Goal: Task Accomplishment & Management: Manage account settings

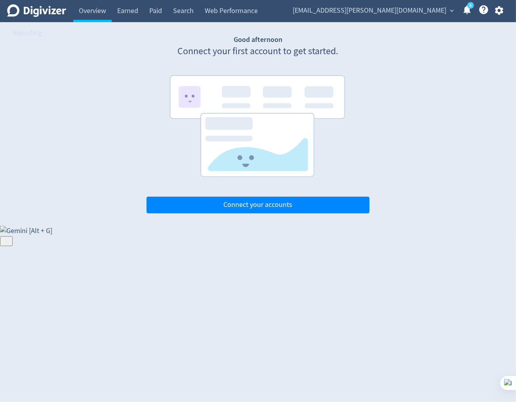
click at [445, 12] on span "stella.huang@gigabyte.com" at bounding box center [370, 10] width 154 height 13
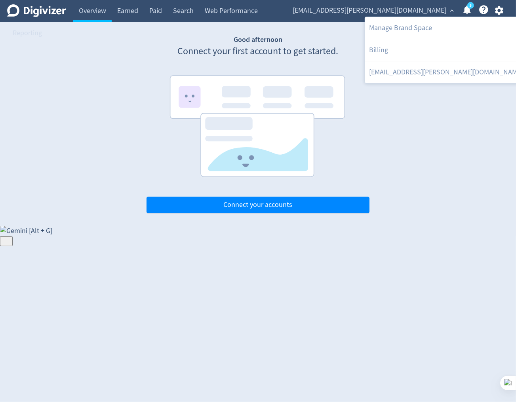
click at [498, 11] on div at bounding box center [258, 201] width 516 height 402
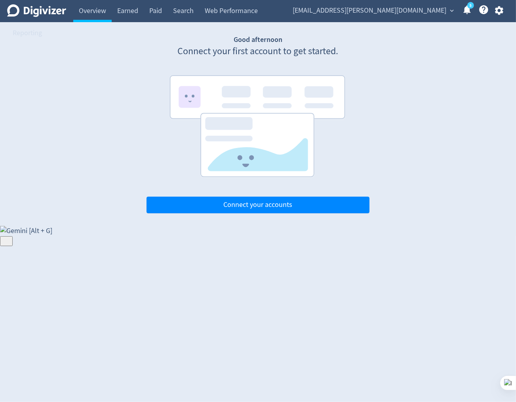
click at [494, 12] on icon "button" at bounding box center [499, 10] width 11 height 11
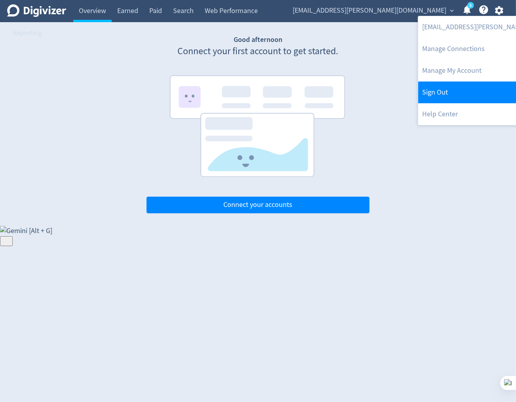
click at [450, 91] on link "Sign Out" at bounding box center [499, 93] width 162 height 22
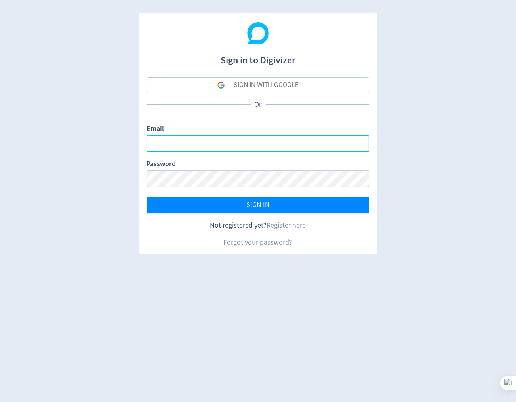
click at [240, 143] on input "Email" at bounding box center [258, 143] width 223 height 17
click at [52, 402] on com-1password-button at bounding box center [52, 407] width 0 height 9
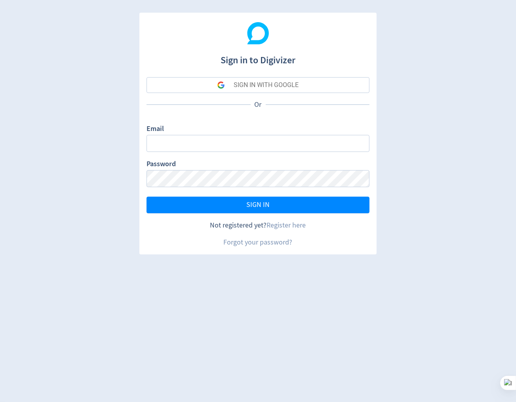
click at [361, 283] on div "Sign in to Digivizer SIGN IN WITH GOOGLE Or Email Password SIGN IN Not register…" at bounding box center [258, 201] width 516 height 402
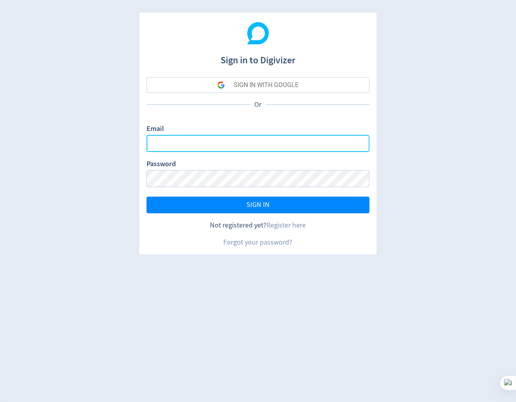
click at [214, 151] on input "Email" at bounding box center [258, 143] width 223 height 17
click at [280, 144] on input "Email" at bounding box center [258, 143] width 223 height 17
type input "[PERSON_NAME][EMAIL_ADDRESS][PERSON_NAME][DOMAIN_NAME]"
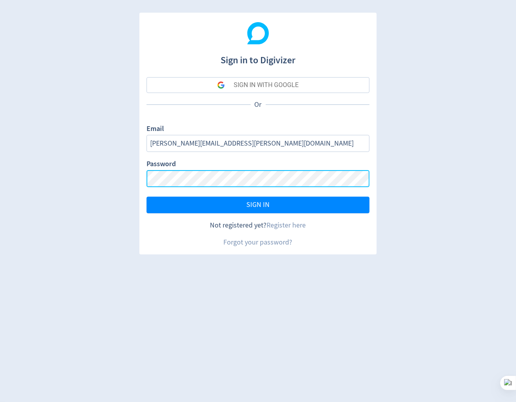
click at [147, 197] on button "SIGN IN" at bounding box center [258, 205] width 223 height 17
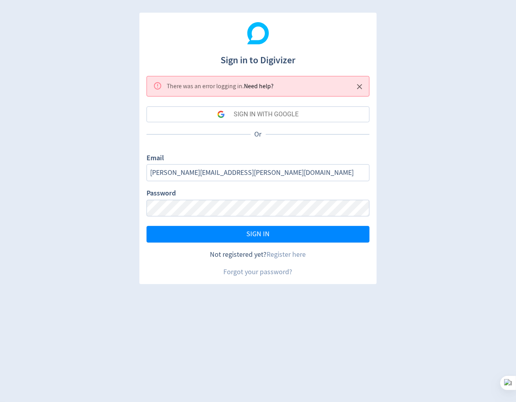
click at [273, 124] on div "Or" at bounding box center [258, 134] width 223 height 24
click at [272, 118] on div "SIGN IN WITH GOOGLE" at bounding box center [266, 115] width 65 height 16
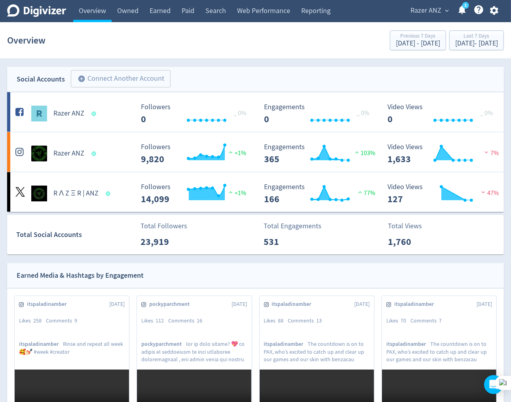
click at [431, 5] on span "Razer ANZ" at bounding box center [426, 10] width 31 height 13
